Goal: Task Accomplishment & Management: Complete application form

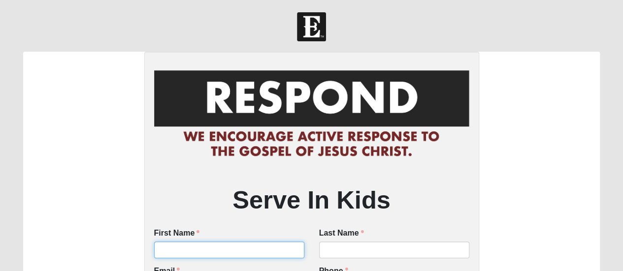
click at [219, 248] on input "First Name" at bounding box center [229, 250] width 150 height 17
type input "Liz"
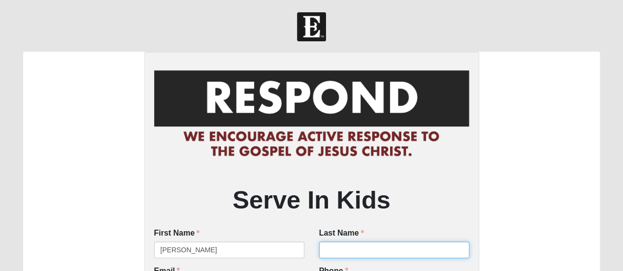
click at [360, 253] on input "Last Name" at bounding box center [394, 250] width 150 height 17
type input "L"
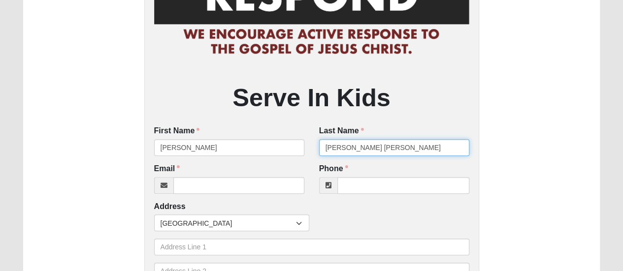
scroll to position [117, 0]
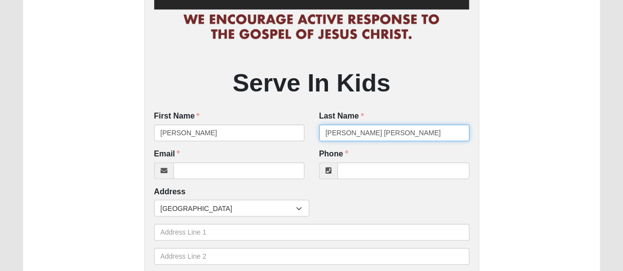
type input "Kramer Anderton"
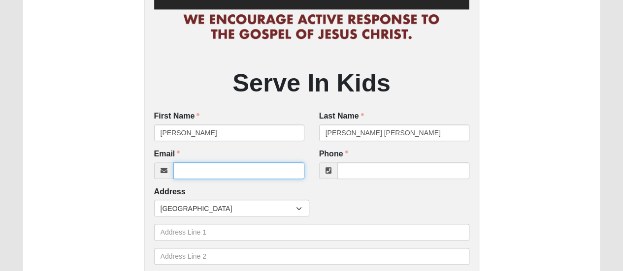
click at [208, 170] on input "Email" at bounding box center [238, 171] width 131 height 17
type input "ejkramer02@gmail.com"
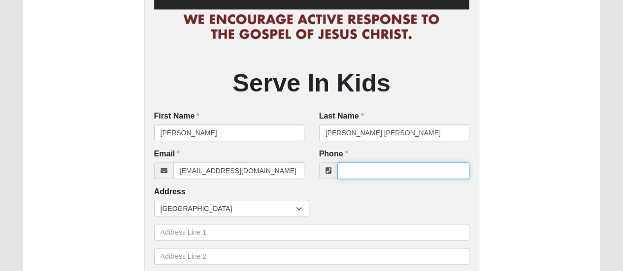
click at [365, 172] on input "Phone" at bounding box center [403, 171] width 132 height 17
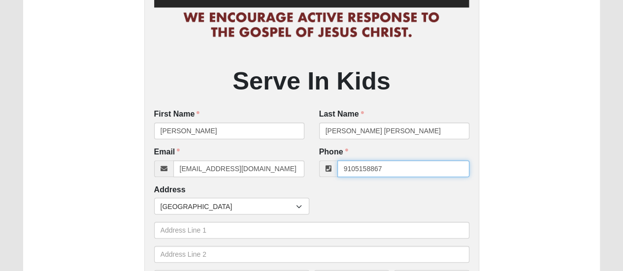
scroll to position [133, 0]
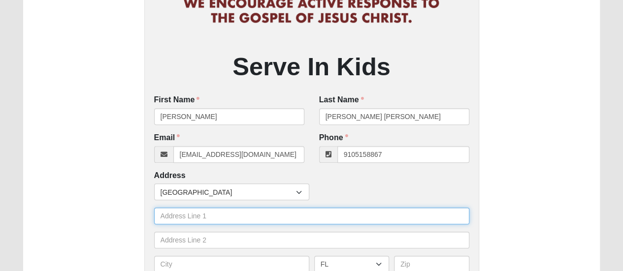
type input "(910) 515-8867"
click at [243, 218] on input "text" at bounding box center [311, 216] width 315 height 17
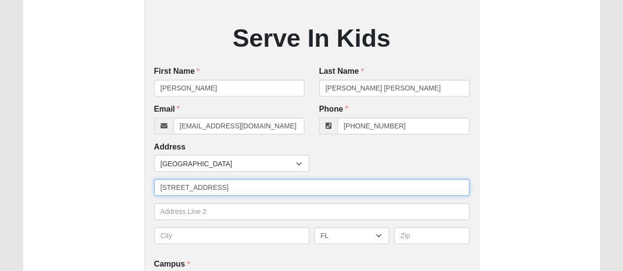
scroll to position [163, 0]
type input "[STREET_ADDRESS]"
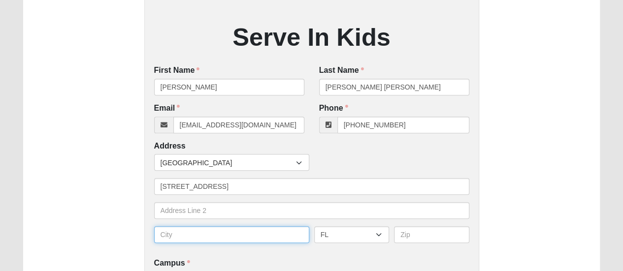
click at [215, 229] on input "text" at bounding box center [231, 235] width 155 height 17
type input "B"
type input "[GEOGRAPHIC_DATA]"
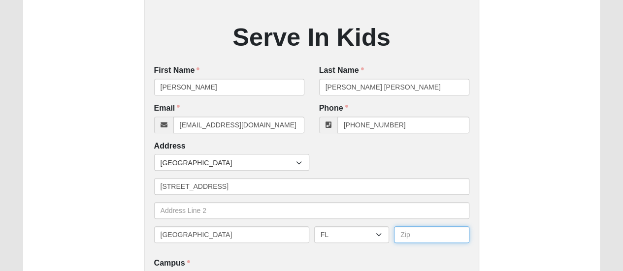
click at [413, 235] on input "text" at bounding box center [431, 235] width 75 height 17
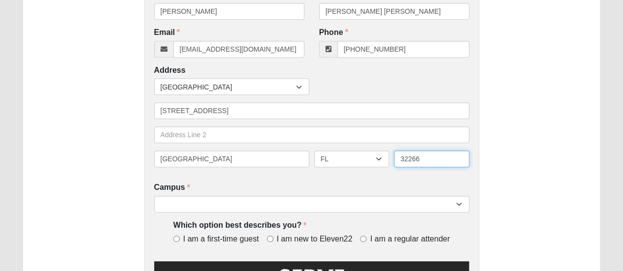
scroll to position [248, 0]
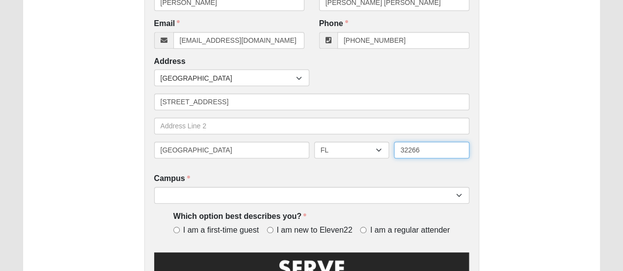
type input "32266"
click at [266, 206] on div "Serve In Kids First Name Liz First Name is required. Last Name Kramer Anderton …" at bounding box center [311, 104] width 335 height 601
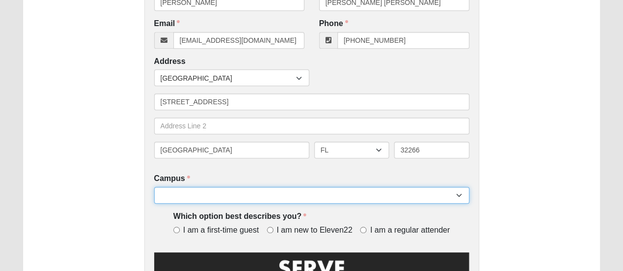
click at [274, 196] on select "Arlington Baymeadows Eleven22 Online [PERSON_NAME][GEOGRAPHIC_DATA] Jesup [GEOG…" at bounding box center [311, 195] width 315 height 17
select select "3"
click at [154, 188] on select "Arlington Baymeadows Eleven22 Online [PERSON_NAME][GEOGRAPHIC_DATA] Jesup [GEOG…" at bounding box center [311, 195] width 315 height 17
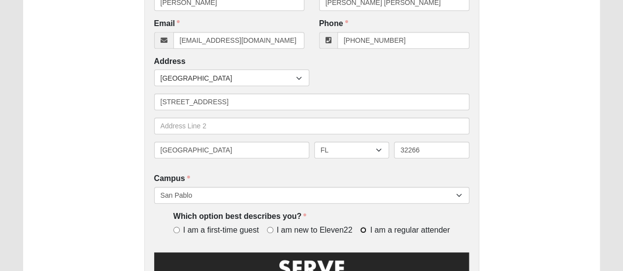
click at [362, 230] on input "I am a regular attender" at bounding box center [363, 230] width 6 height 6
radio input "true"
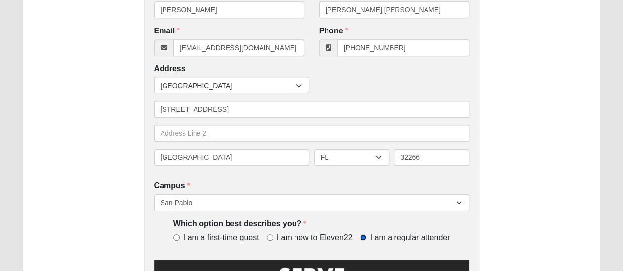
scroll to position [240, 0]
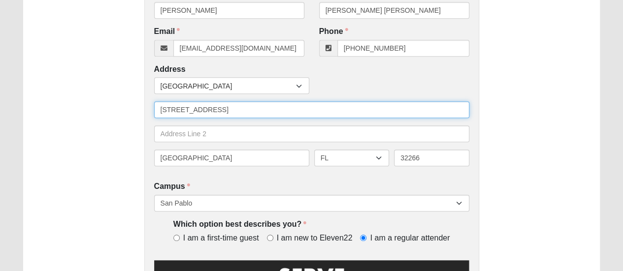
click at [256, 109] on input "[STREET_ADDRESS]" at bounding box center [311, 109] width 315 height 17
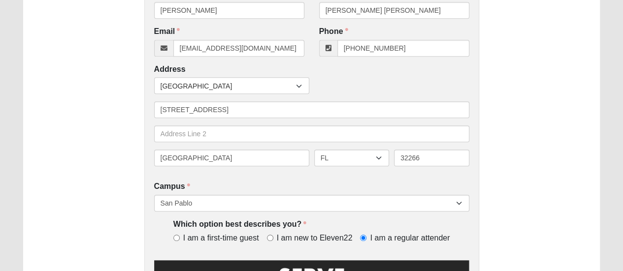
click at [90, 110] on div "Serve In Kids First Name Liz First Name is required. Last Name Kramer Anderton …" at bounding box center [311, 112] width 577 height 601
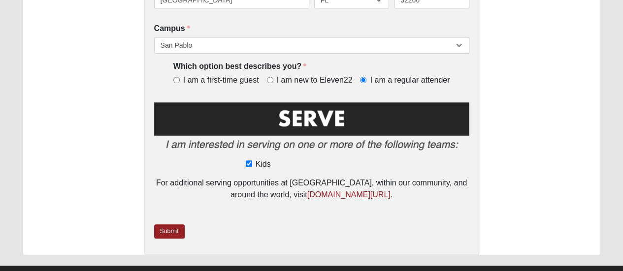
scroll to position [398, 0]
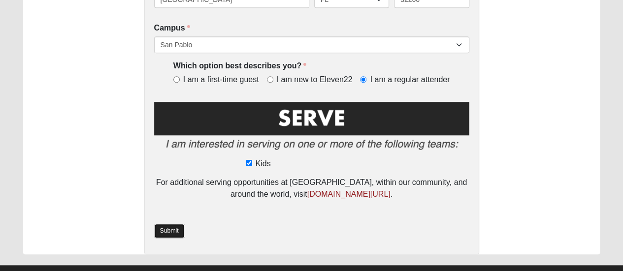
click at [174, 226] on link "Submit" at bounding box center [169, 231] width 31 height 14
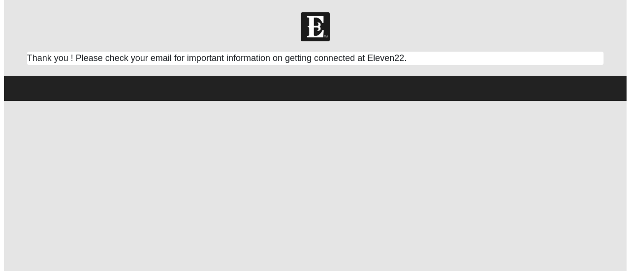
scroll to position [0, 0]
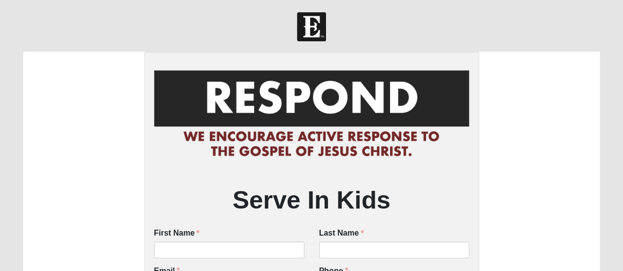
scroll to position [88, 0]
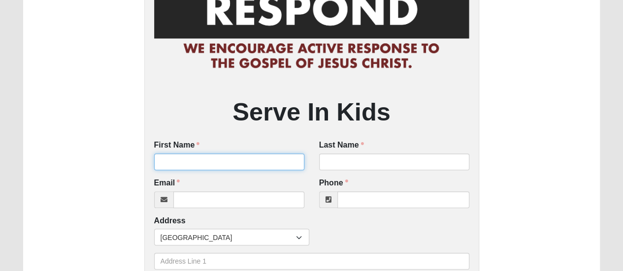
click at [229, 165] on input "First Name" at bounding box center [229, 162] width 150 height 17
type input "Jack"
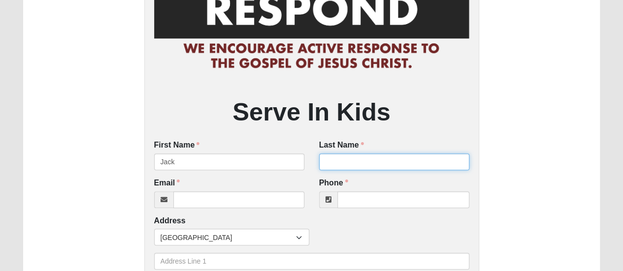
click at [347, 165] on input "Last Name" at bounding box center [394, 162] width 150 height 17
type input "[PERSON_NAME]"
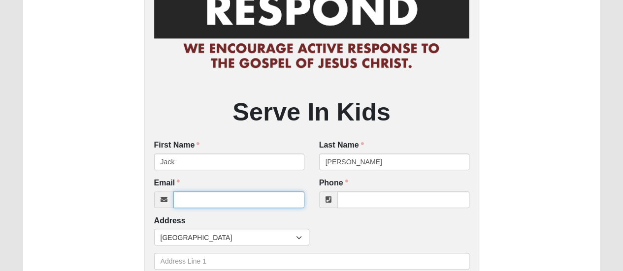
click at [258, 195] on input "Email" at bounding box center [238, 200] width 131 height 17
type input "[EMAIL_ADDRESS][DOMAIN_NAME]"
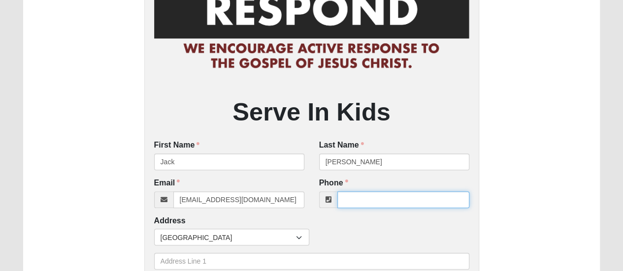
click at [371, 204] on input "Phone" at bounding box center [403, 200] width 132 height 17
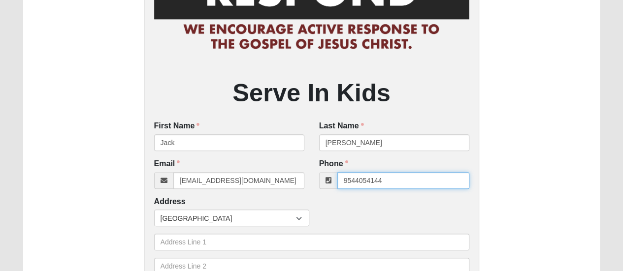
scroll to position [108, 0]
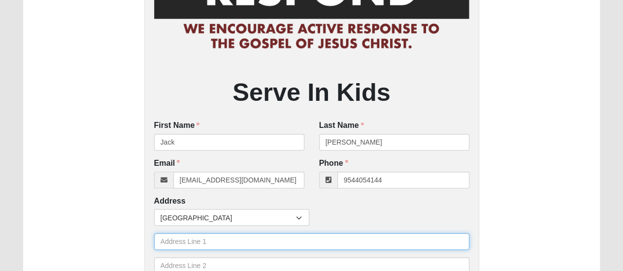
type input "[PHONE_NUMBER]"
click at [240, 250] on input "text" at bounding box center [311, 241] width 315 height 17
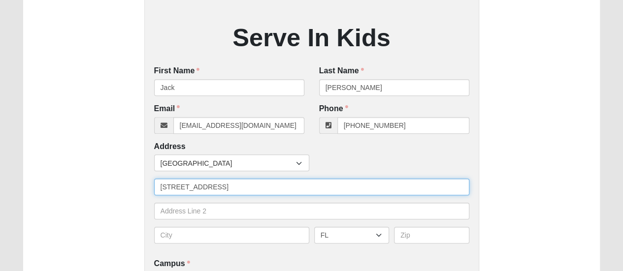
scroll to position [163, 0]
type input "[STREET_ADDRESS]"
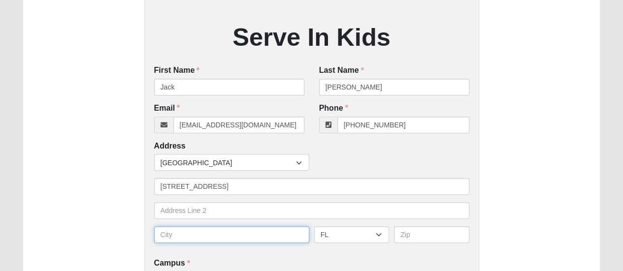
click at [231, 229] on input "text" at bounding box center [231, 235] width 155 height 17
type input "[GEOGRAPHIC_DATA]"
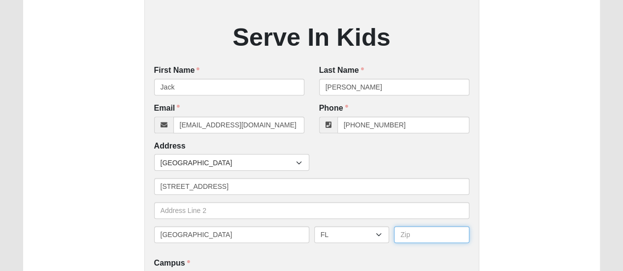
click at [424, 231] on input "text" at bounding box center [431, 235] width 75 height 17
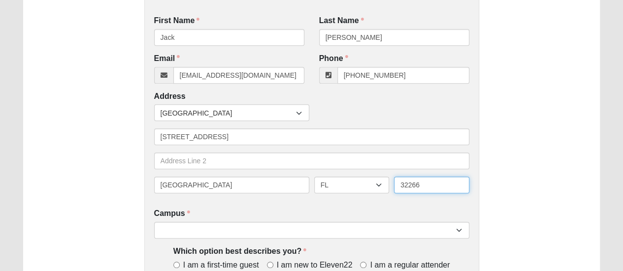
scroll to position [214, 0]
type input "32266"
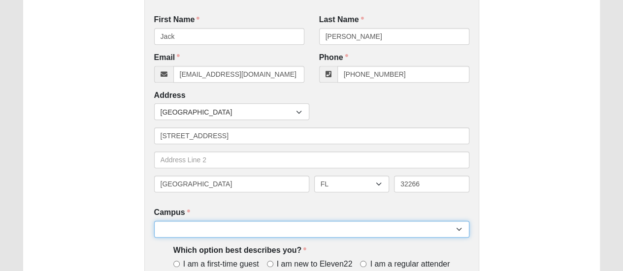
click at [365, 229] on select "Arlington Baymeadows Eleven22 Online [PERSON_NAME][GEOGRAPHIC_DATA] Jesup [GEOG…" at bounding box center [311, 229] width 315 height 17
select select "3"
click at [154, 222] on select "Arlington Baymeadows Eleven22 Online [PERSON_NAME][GEOGRAPHIC_DATA] Jesup [GEOG…" at bounding box center [311, 229] width 315 height 17
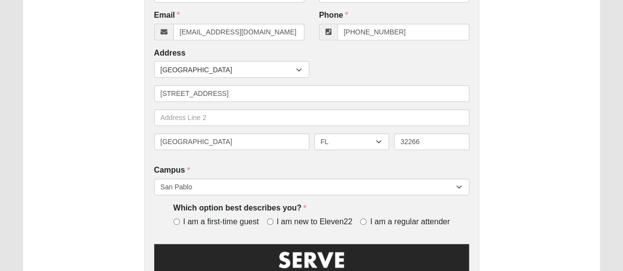
scroll to position [256, 0]
click at [364, 219] on input "I am a regular attender" at bounding box center [363, 222] width 6 height 6
radio input "true"
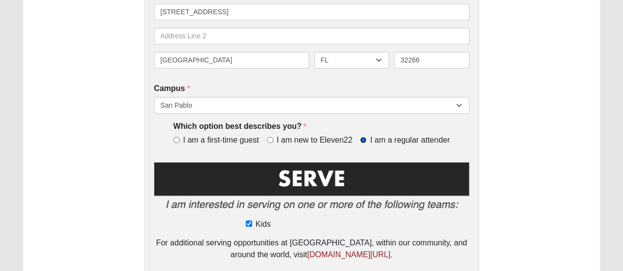
scroll to position [418, 0]
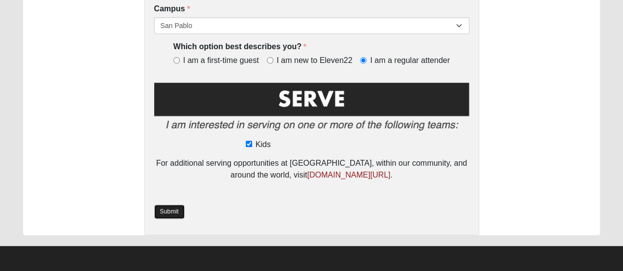
click at [162, 215] on link "Submit" at bounding box center [169, 212] width 31 height 14
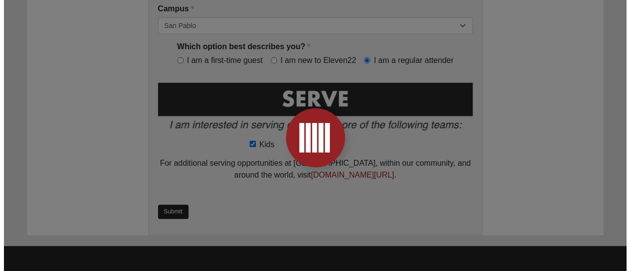
scroll to position [0, 0]
